Goal: Information Seeking & Learning: Learn about a topic

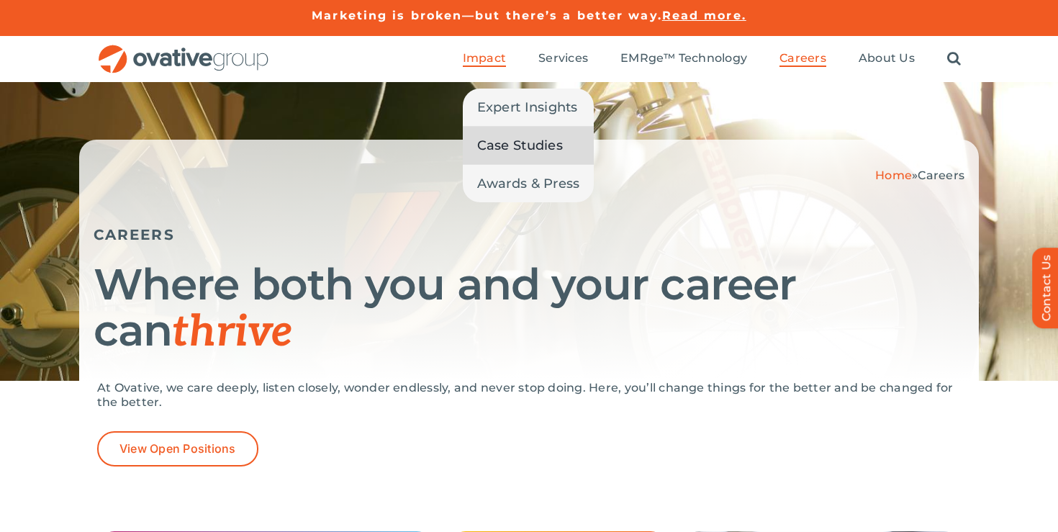
click at [507, 147] on span "Case Studies" at bounding box center [520, 145] width 86 height 20
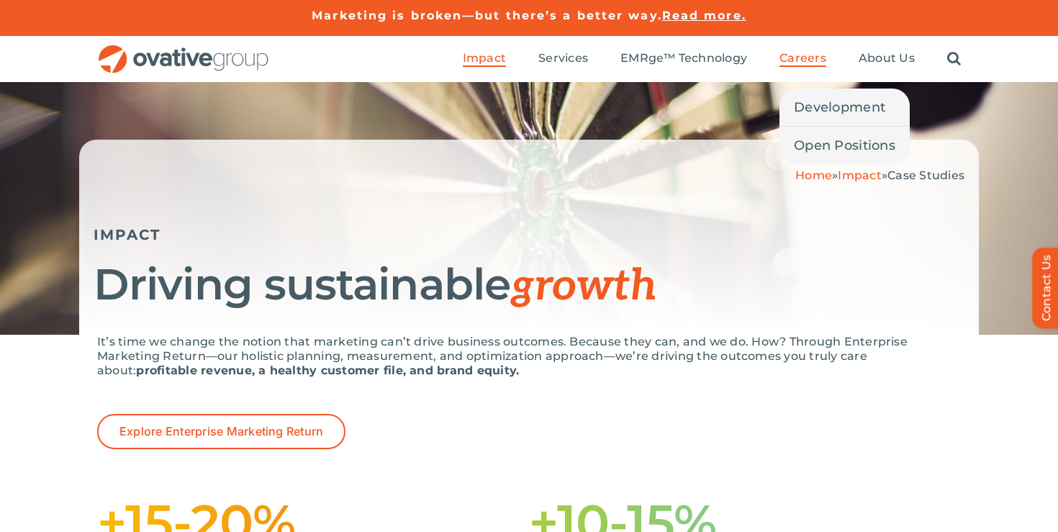
click at [804, 60] on span "Careers" at bounding box center [802, 58] width 47 height 14
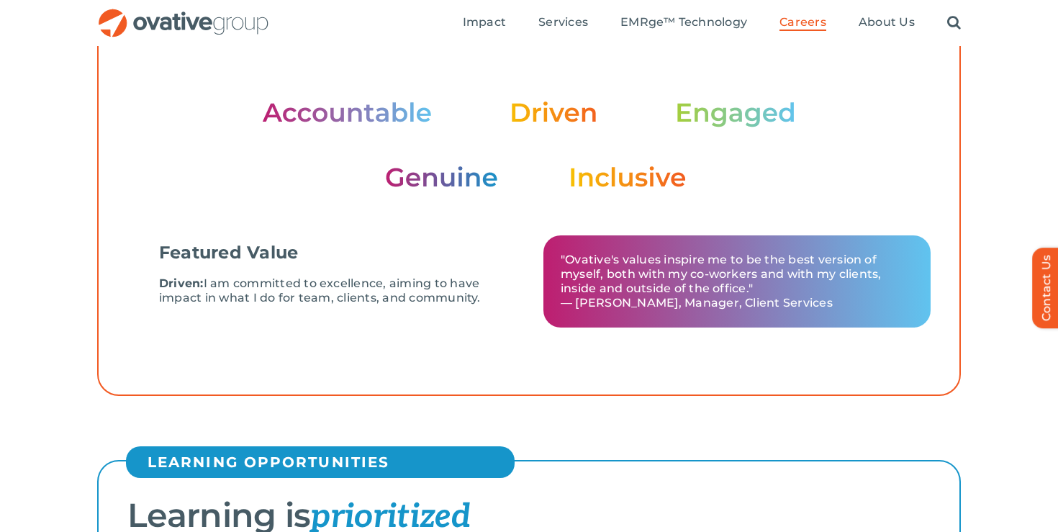
scroll to position [130, 0]
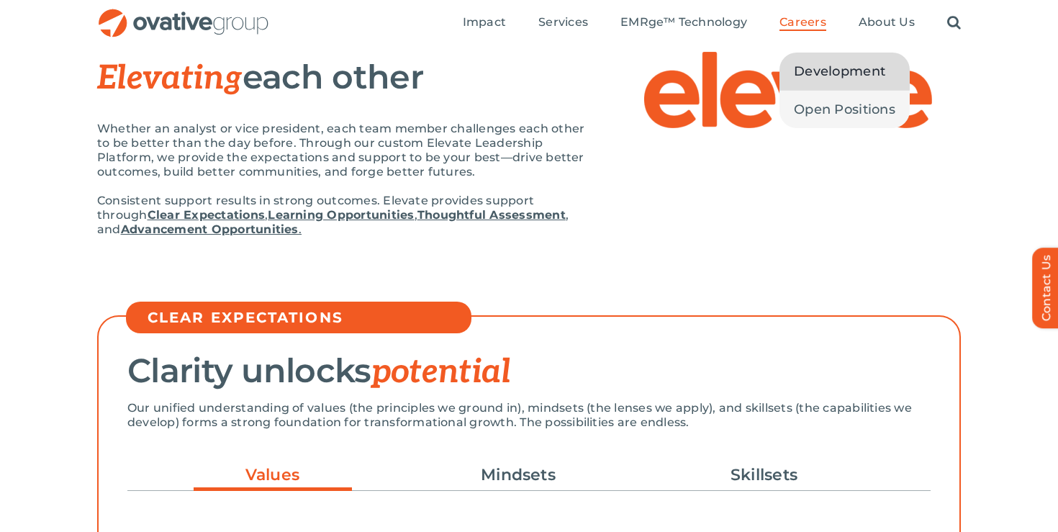
click at [825, 65] on span "Development" at bounding box center [839, 71] width 91 height 20
